Goal: Use online tool/utility: Utilize a website feature to perform a specific function

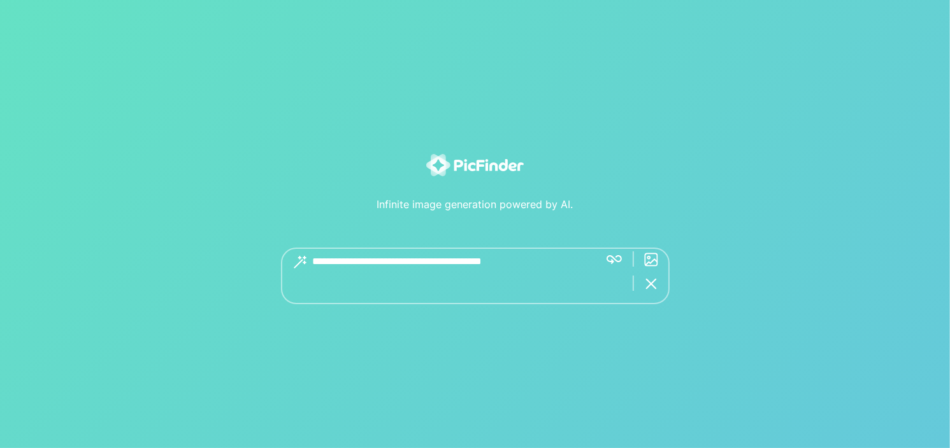
click at [493, 290] on textarea at bounding box center [451, 276] width 276 height 57
type textarea "**********"
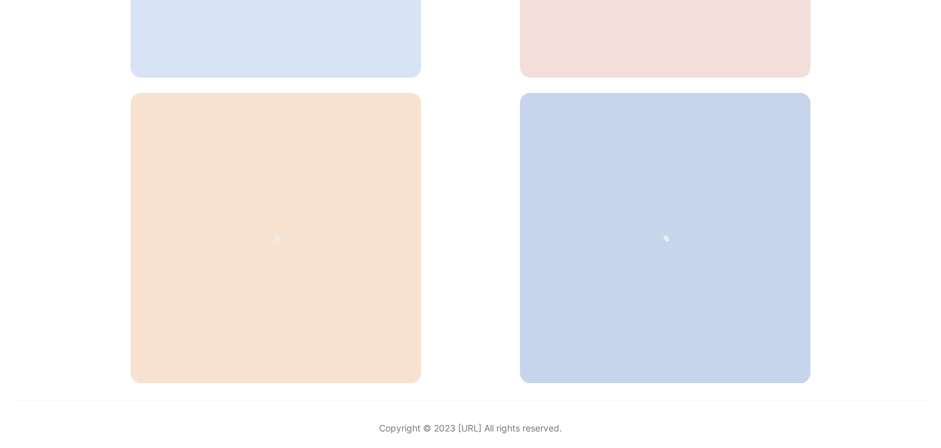
scroll to position [606, 0]
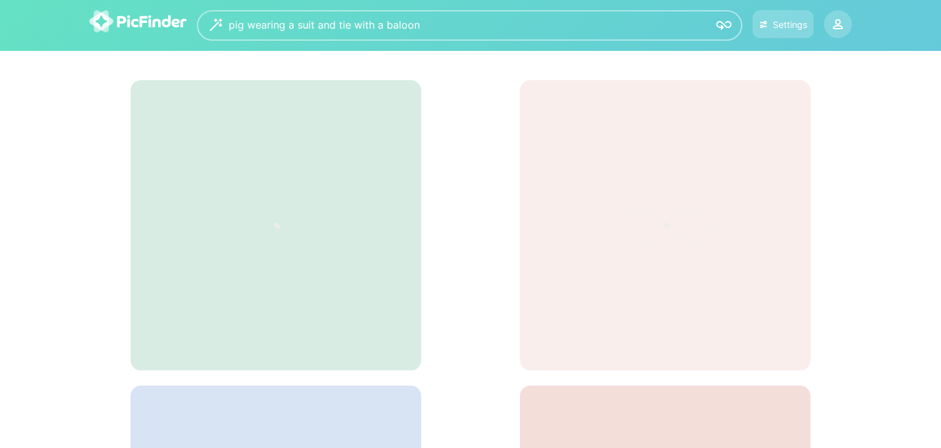
scroll to position [125, 0]
